Goal: Information Seeking & Learning: Learn about a topic

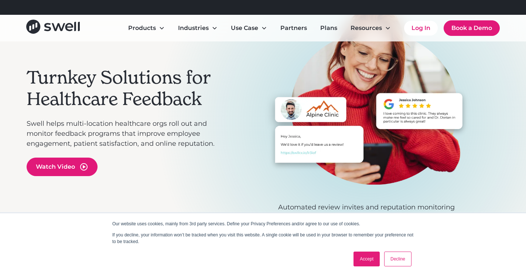
scroll to position [82, 0]
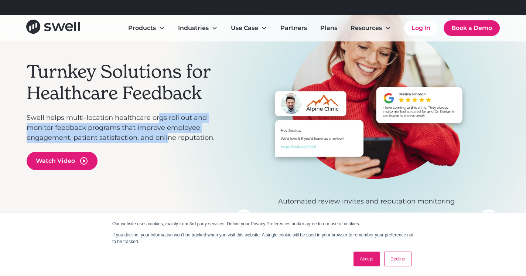
drag, startPoint x: 170, startPoint y: 137, endPoint x: 159, endPoint y: 115, distance: 24.6
click at [159, 115] on p "Swell helps multi-location healthcare orgs roll out and monitor feedback progra…" at bounding box center [127, 128] width 200 height 30
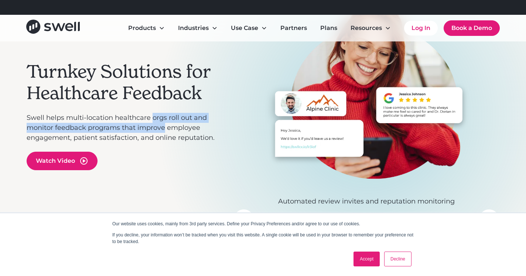
drag, startPoint x: 159, startPoint y: 115, endPoint x: 158, endPoint y: 132, distance: 17.0
click at [158, 132] on p "Swell helps multi-location healthcare orgs roll out and monitor feedback progra…" at bounding box center [127, 128] width 200 height 30
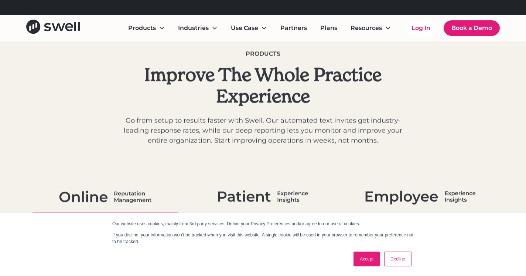
scroll to position [346, 0]
click at [332, 28] on link "Plans" at bounding box center [329, 28] width 29 height 15
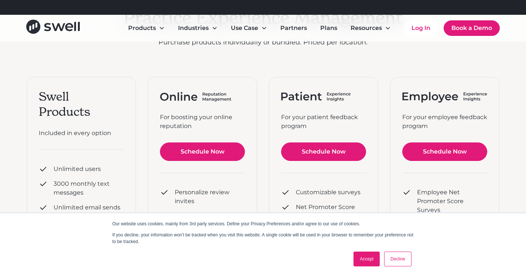
scroll to position [83, 0]
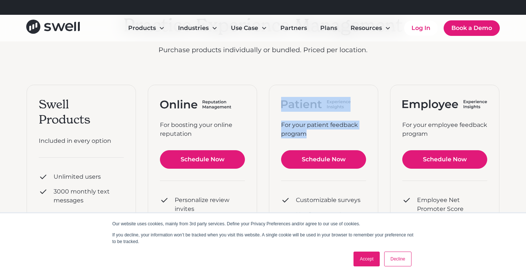
drag, startPoint x: 329, startPoint y: 135, endPoint x: 288, endPoint y: 82, distance: 67.3
click at [288, 82] on div "plans Practice Experience Management Purchase products individually or bundled.…" at bounding box center [263, 226] width 473 height 534
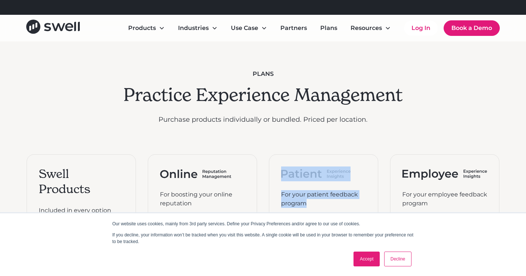
scroll to position [0, 0]
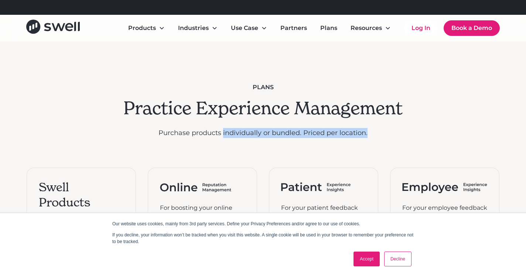
drag, startPoint x: 224, startPoint y: 131, endPoint x: 290, endPoint y: 145, distance: 67.9
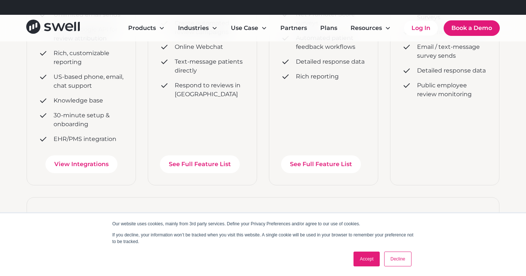
scroll to position [281, 0]
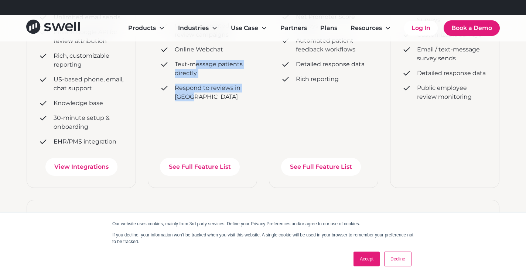
drag, startPoint x: 215, startPoint y: 94, endPoint x: 197, endPoint y: 64, distance: 34.8
click at [197, 64] on div "Personalize review invites Create automated review campaigns Online Webchat Tex…" at bounding box center [202, 49] width 85 height 109
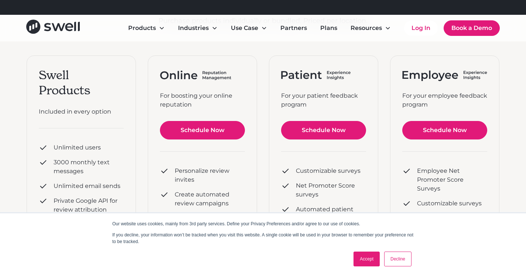
scroll to position [116, 0]
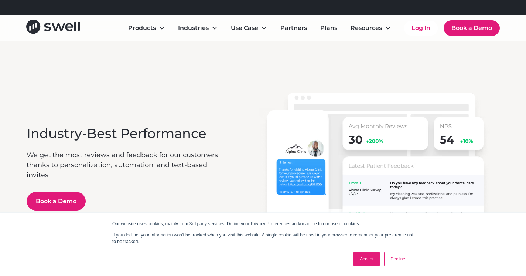
scroll to position [1135, 0]
